Goal: Task Accomplishment & Management: Complete application form

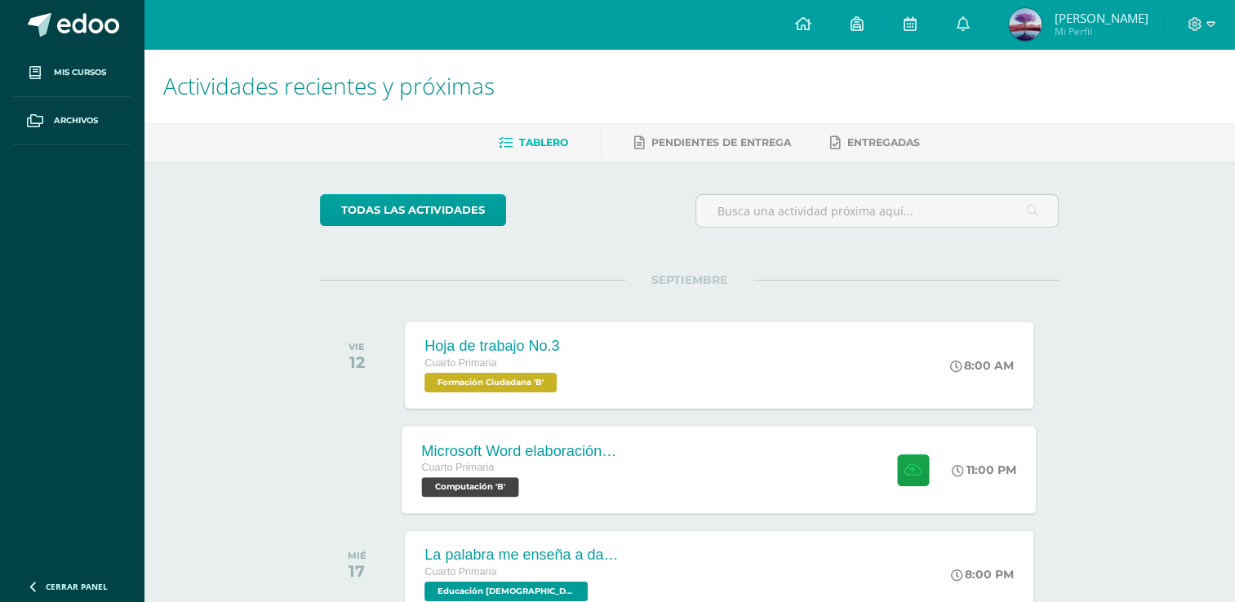
click at [572, 468] on div "Cuarto Primaria" at bounding box center [520, 468] width 197 height 18
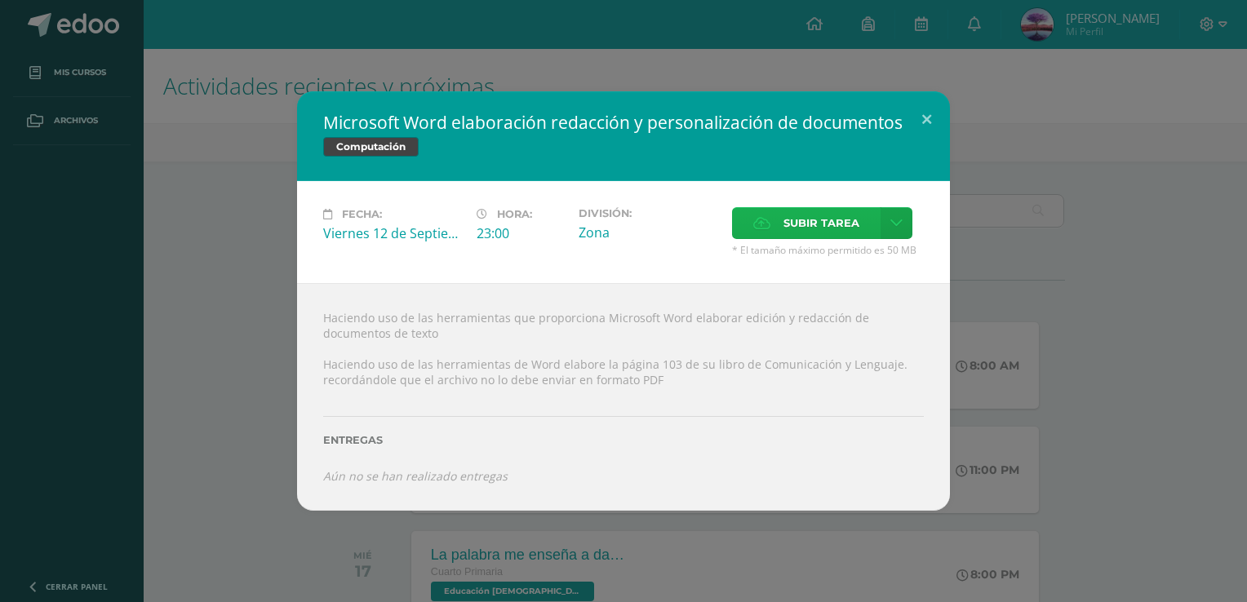
click at [814, 211] on span "Subir tarea" at bounding box center [821, 223] width 76 height 30
click at [0, 0] on input "Subir tarea" at bounding box center [0, 0] width 0 height 0
click at [827, 223] on span "Subir tarea" at bounding box center [821, 223] width 76 height 30
click at [0, 0] on input "Subir tarea" at bounding box center [0, 0] width 0 height 0
click at [857, 214] on span "Subir tarea" at bounding box center [821, 223] width 76 height 30
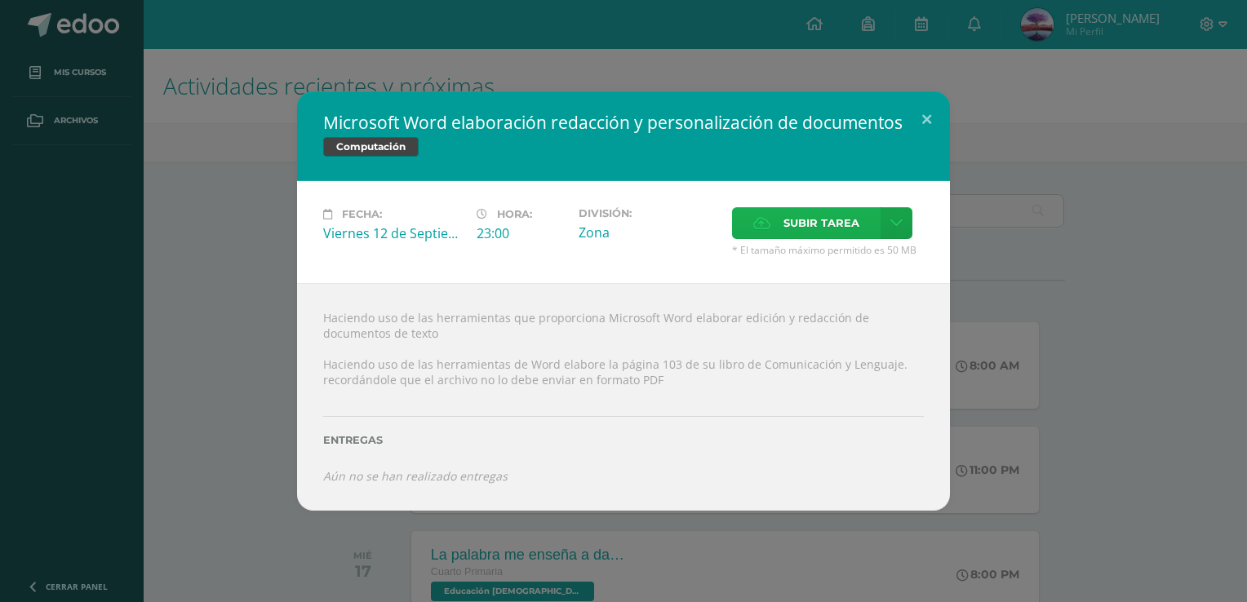
click at [0, 0] on input "Subir tarea" at bounding box center [0, 0] width 0 height 0
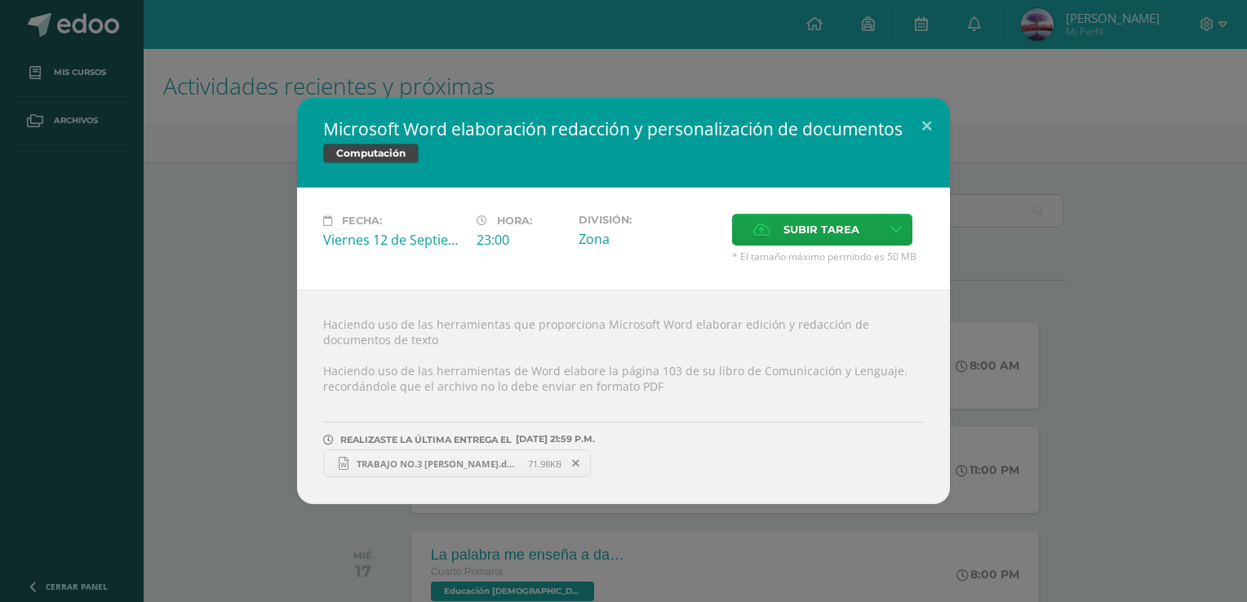
click at [499, 459] on span "TRABAJO NO.3 [PERSON_NAME].docx" at bounding box center [438, 464] width 180 height 12
click at [925, 127] on button at bounding box center [926, 125] width 47 height 55
